Goal: Check status: Check status

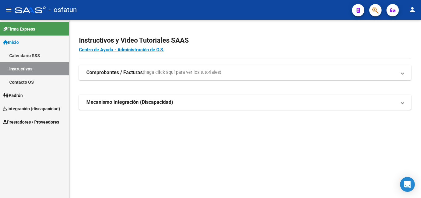
click at [35, 108] on span "Integración (discapacidad)" at bounding box center [31, 108] width 57 height 7
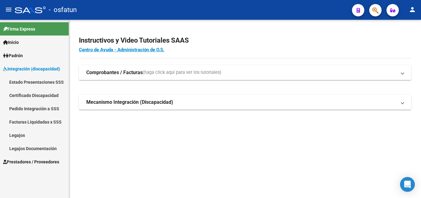
click at [38, 119] on link "Facturas Liquidadas x SSS" at bounding box center [34, 121] width 69 height 13
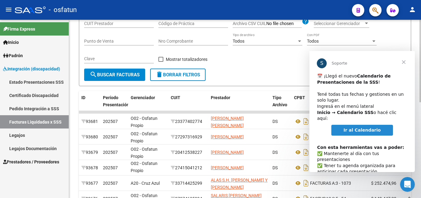
scroll to position [31, 0]
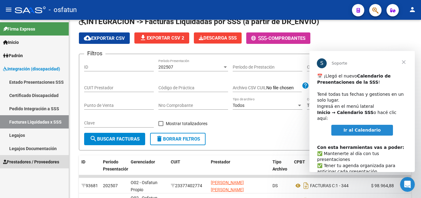
click at [33, 163] on span "Prestadores / Proveedores" at bounding box center [31, 161] width 56 height 7
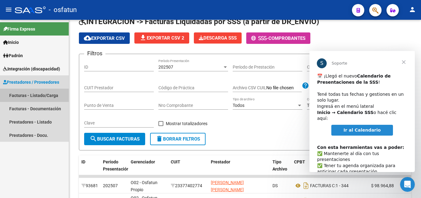
click at [43, 94] on link "Facturas - Listado/Carga" at bounding box center [34, 94] width 69 height 13
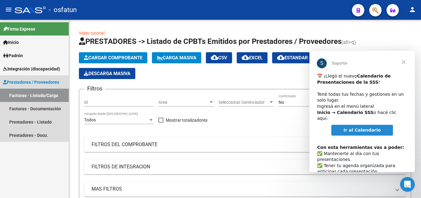
click at [34, 80] on span "Prestadores / Proveedores" at bounding box center [31, 82] width 56 height 7
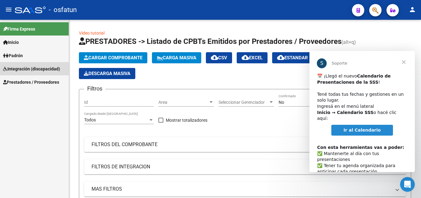
click at [33, 70] on span "Integración (discapacidad)" at bounding box center [31, 68] width 57 height 7
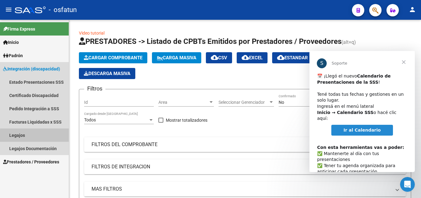
click at [37, 138] on link "Legajos" at bounding box center [34, 134] width 69 height 13
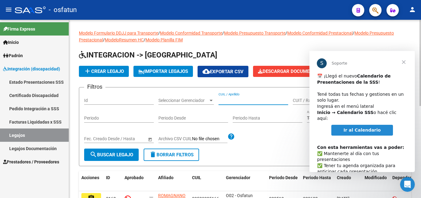
click at [238, 102] on input "CUIL / Apellido" at bounding box center [254, 100] width 70 height 5
type input "[PERSON_NAME]"
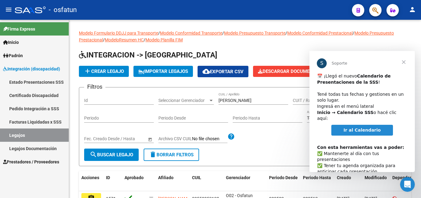
click at [406, 62] on span "Cerrar" at bounding box center [404, 62] width 22 height 22
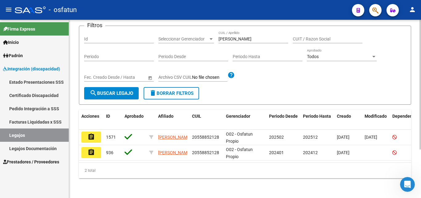
scroll to position [67, 0]
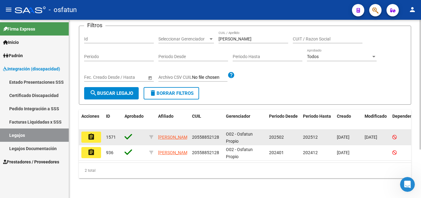
click at [96, 132] on button "assignment" at bounding box center [91, 136] width 20 height 11
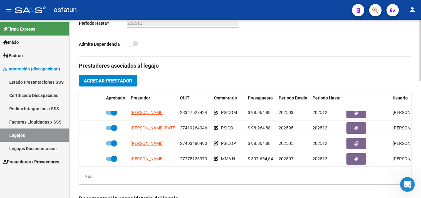
scroll to position [88, 0]
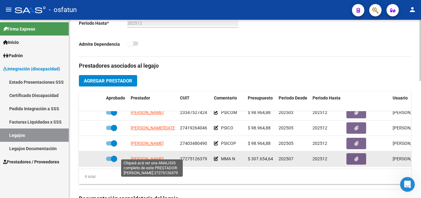
click at [144, 156] on span "[PERSON_NAME]" at bounding box center [147, 158] width 33 height 5
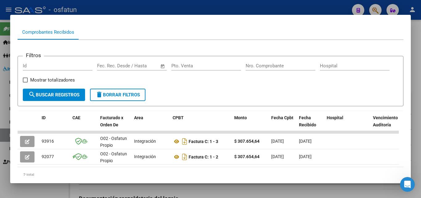
scroll to position [84, 0]
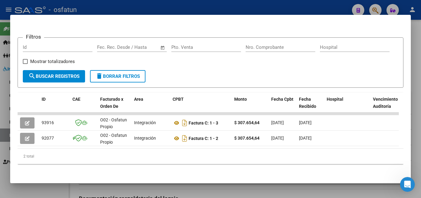
click at [418, 63] on div at bounding box center [210, 99] width 421 height 198
